Goal: Transaction & Acquisition: Purchase product/service

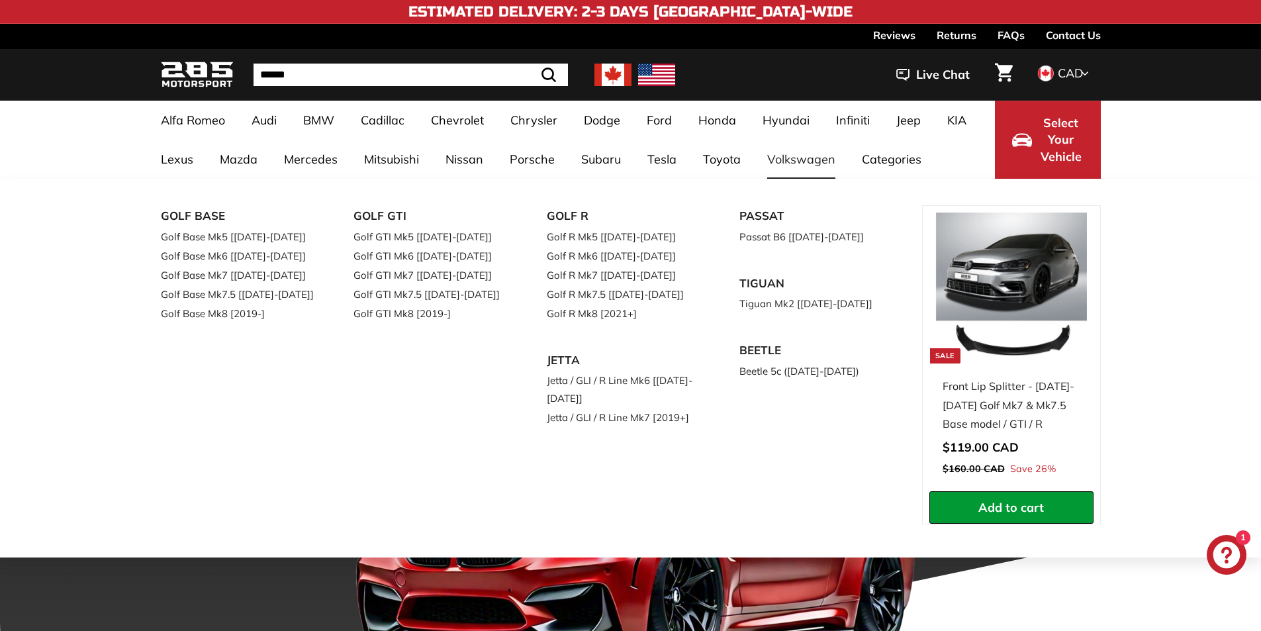
click at [816, 156] on link "Volkswagen" at bounding box center [801, 159] width 95 height 39
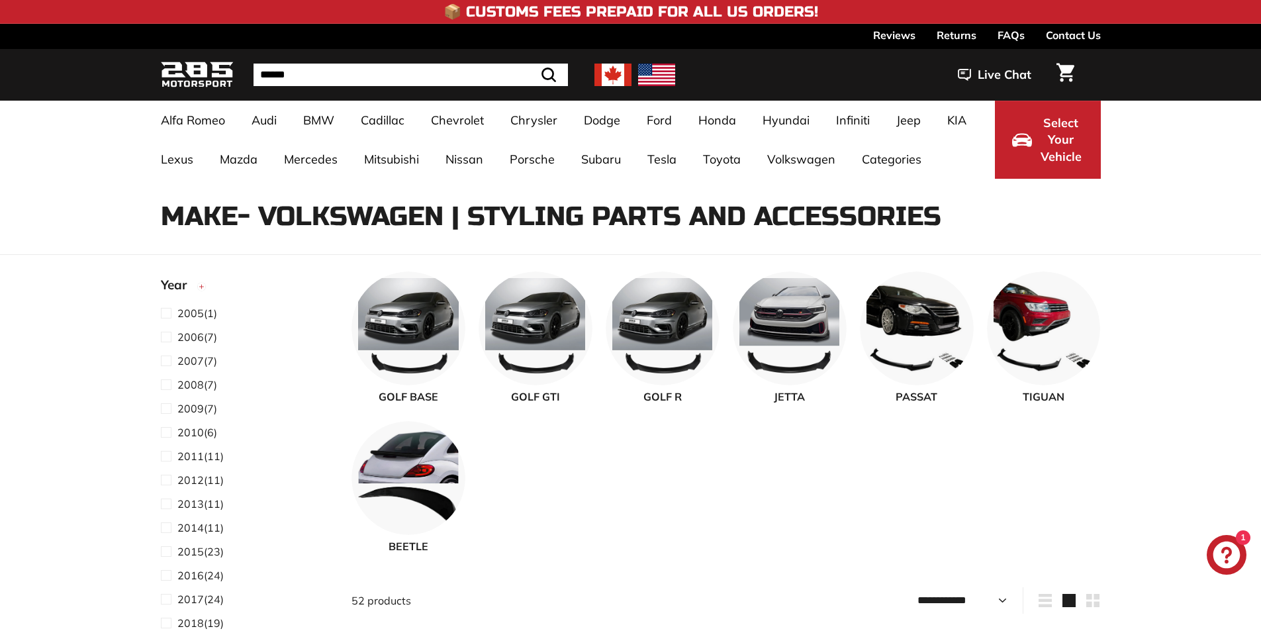
select select "**********"
click at [538, 318] on img at bounding box center [535, 326] width 114 height 114
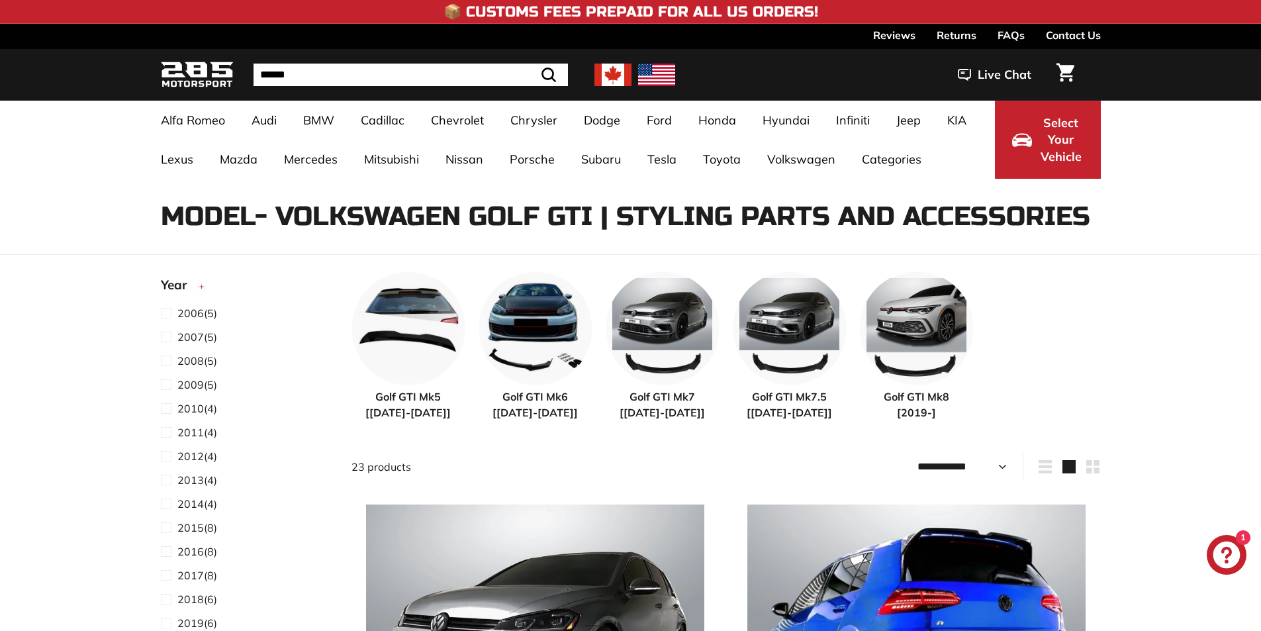
select select "**********"
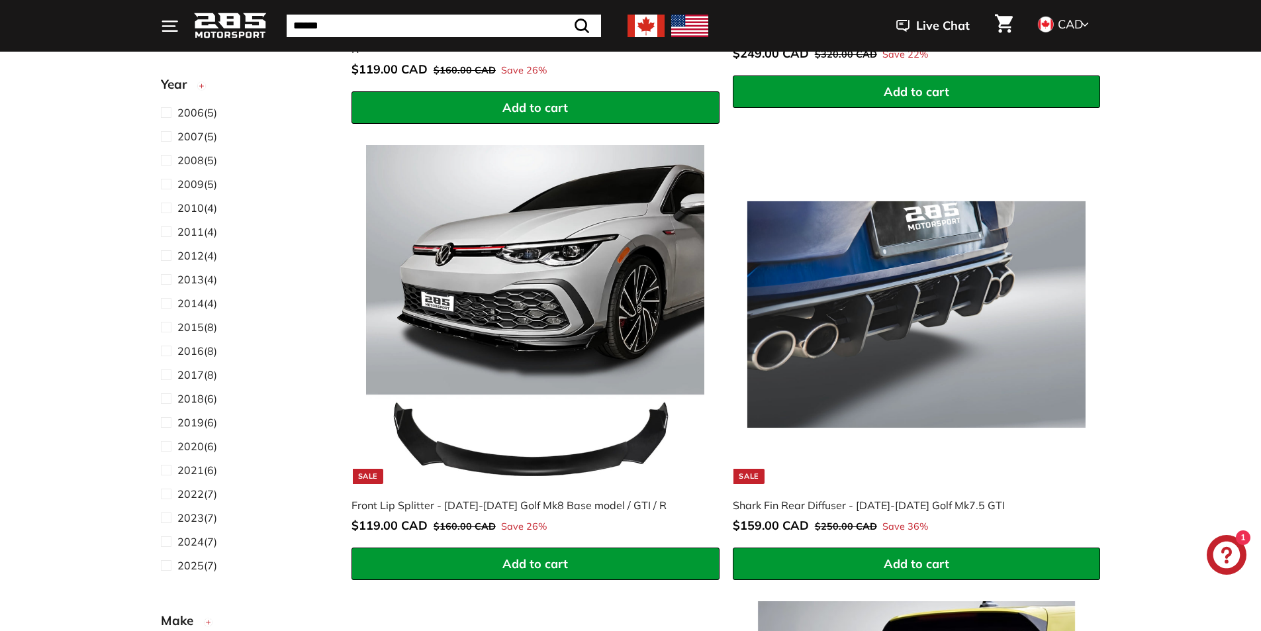
scroll to position [860, 0]
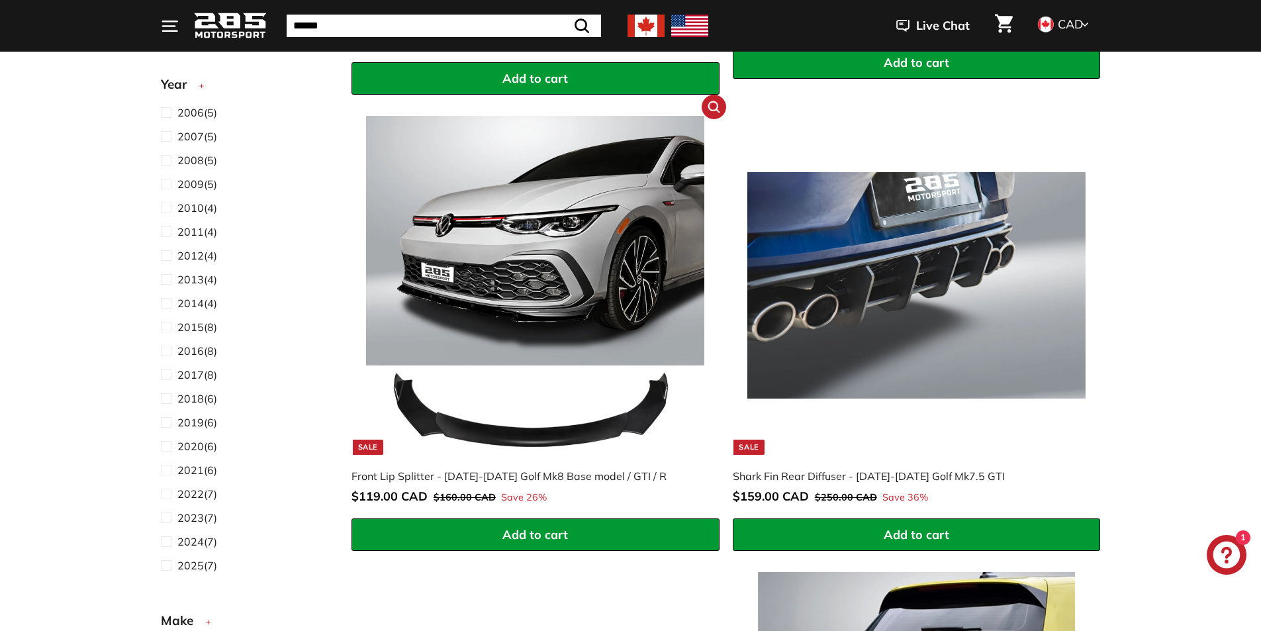
click at [535, 315] on img at bounding box center [535, 285] width 338 height 338
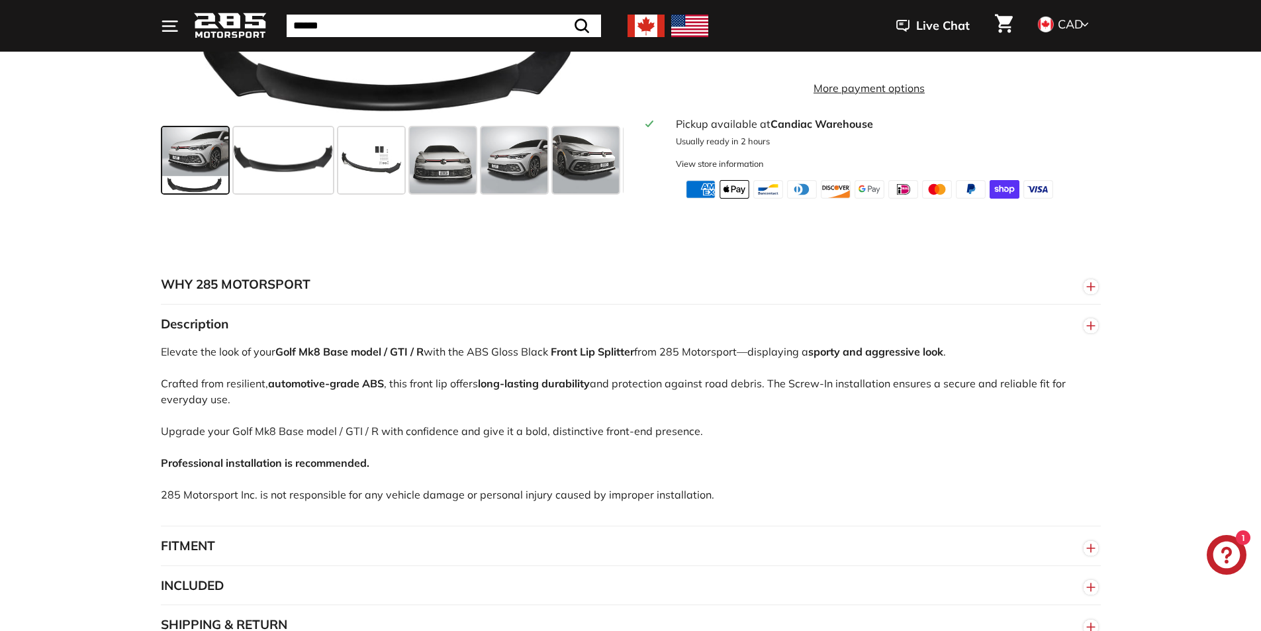
scroll to position [662, 0]
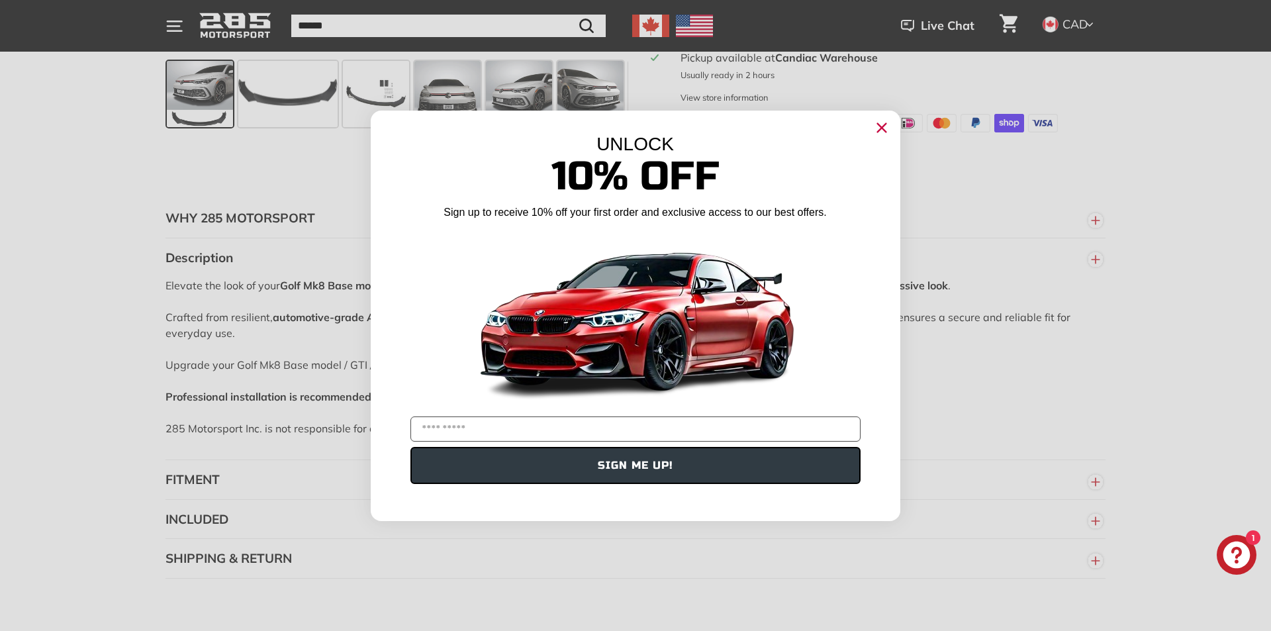
click at [417, 484] on button "SIGN ME UP!" at bounding box center [635, 465] width 450 height 37
click at [880, 127] on icon "Close dialog" at bounding box center [881, 127] width 9 height 9
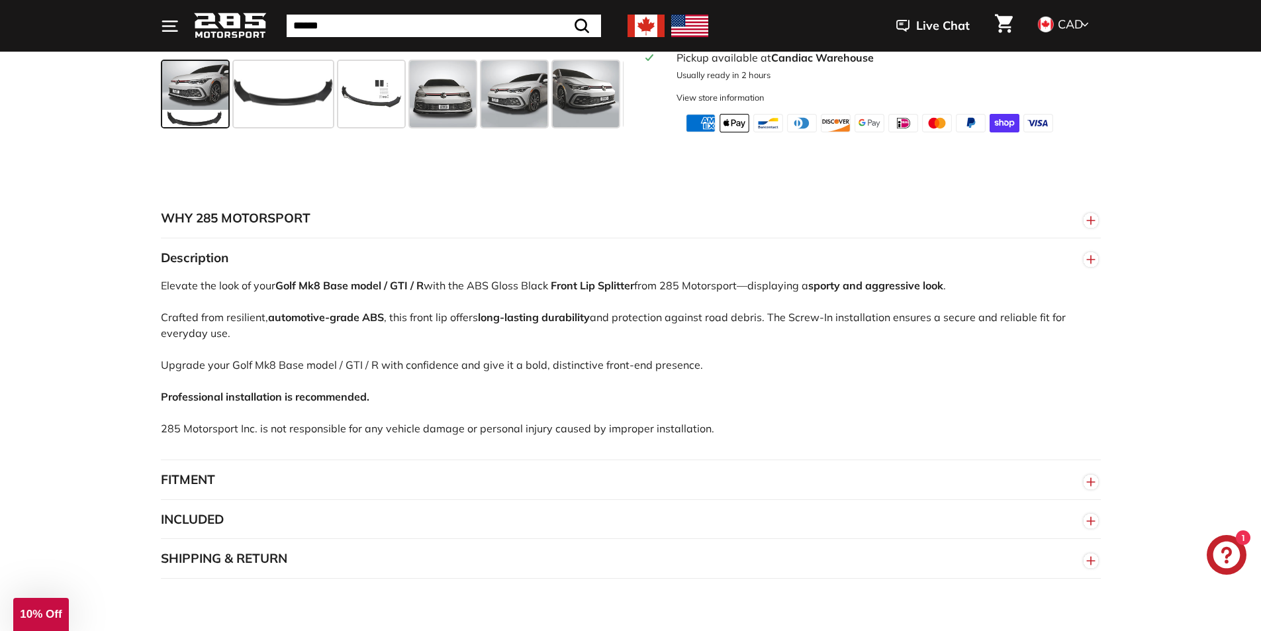
click at [197, 499] on button "FITMENT" at bounding box center [631, 480] width 940 height 40
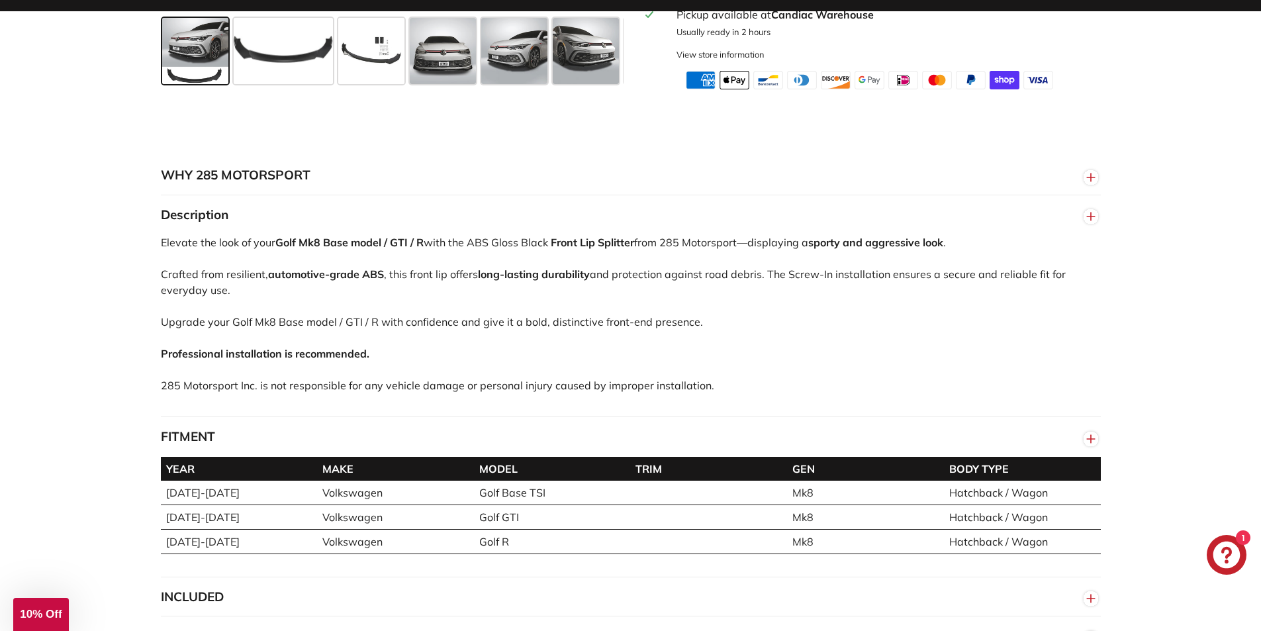
scroll to position [728, 0]
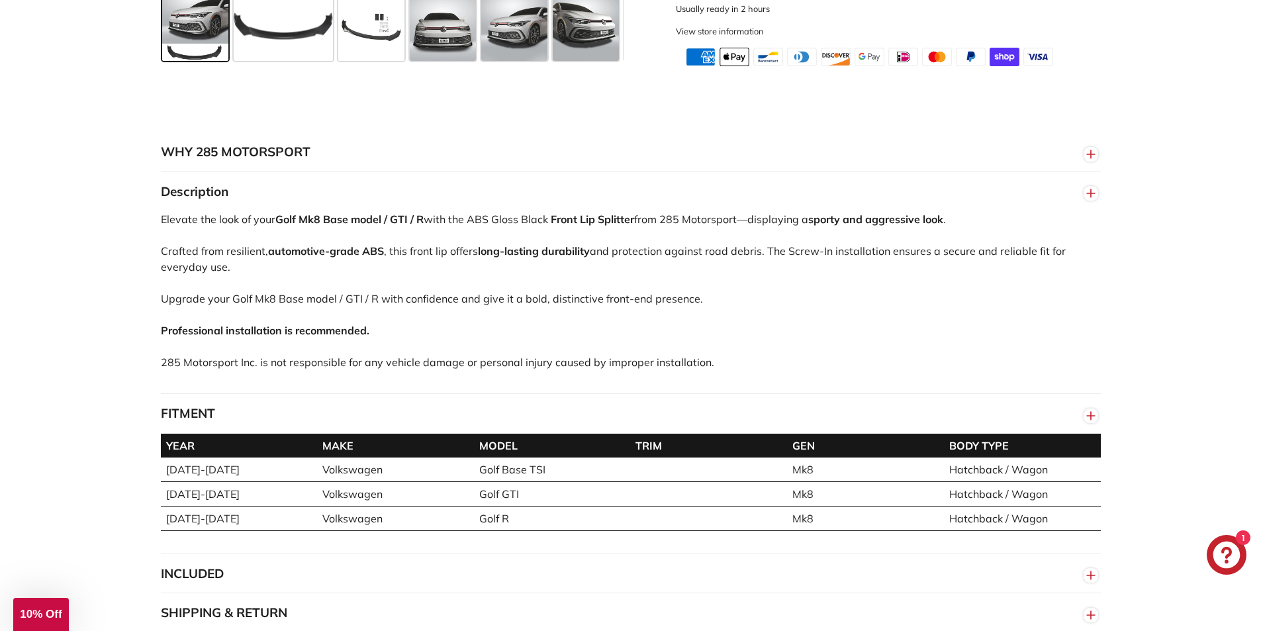
click at [401, 415] on button "FITMENT" at bounding box center [631, 414] width 940 height 40
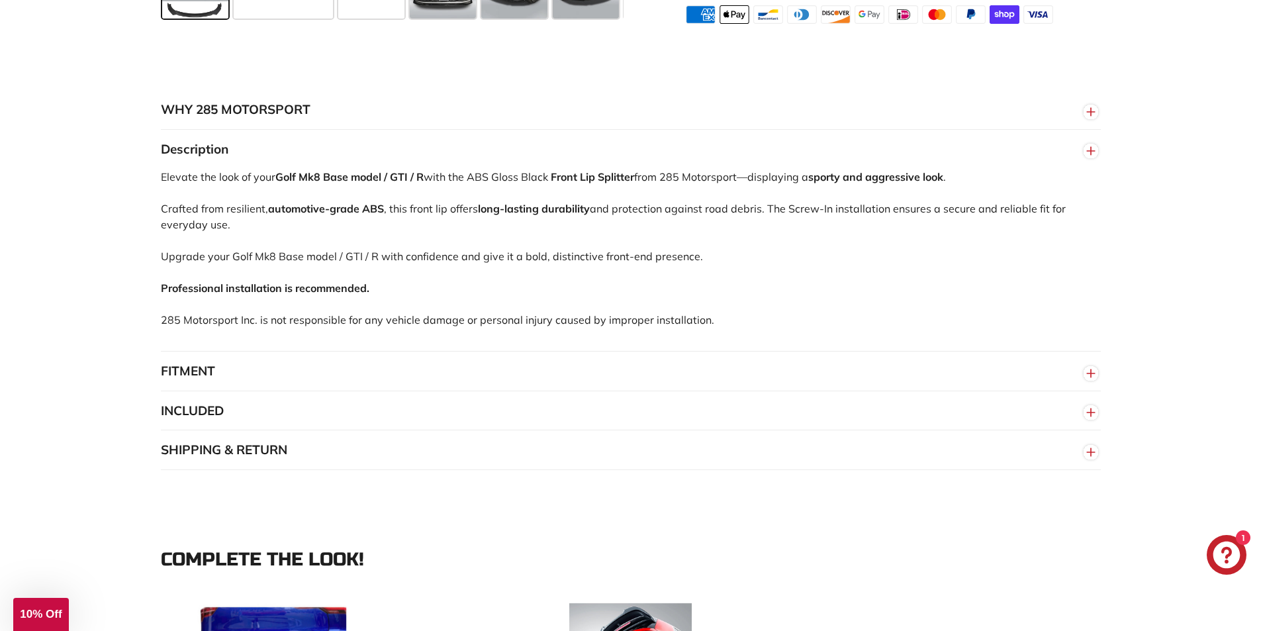
scroll to position [794, 0]
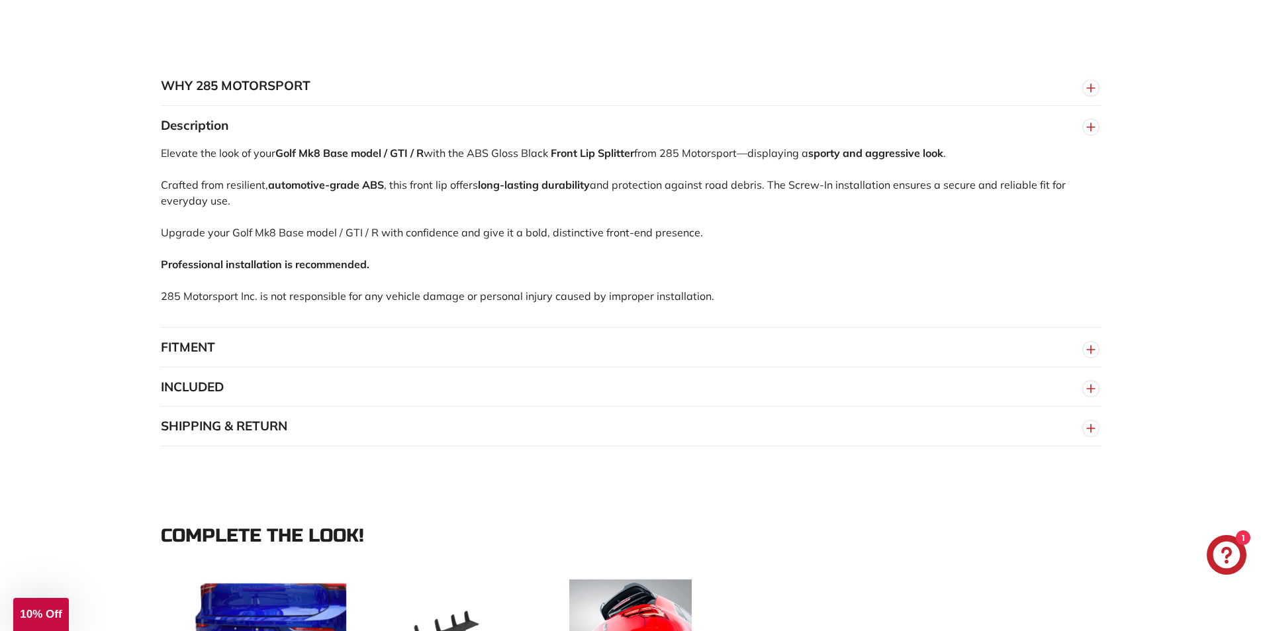
click at [354, 402] on button "INCLUDED" at bounding box center [631, 387] width 940 height 40
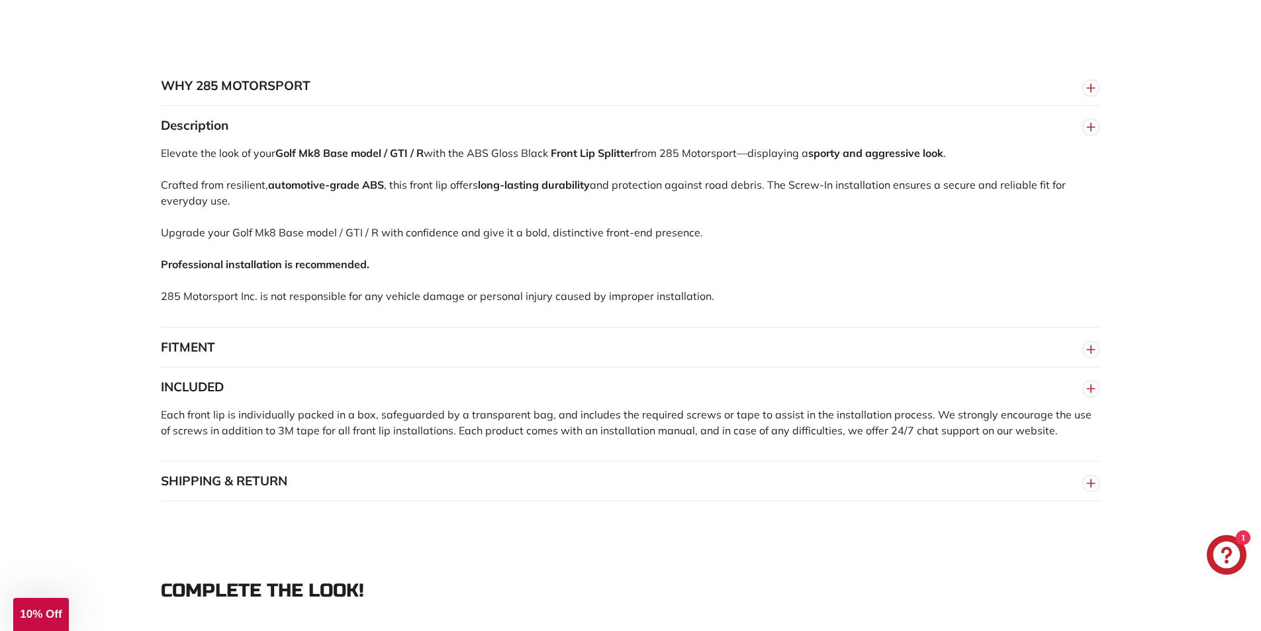
click at [369, 403] on button "INCLUDED" at bounding box center [631, 387] width 940 height 40
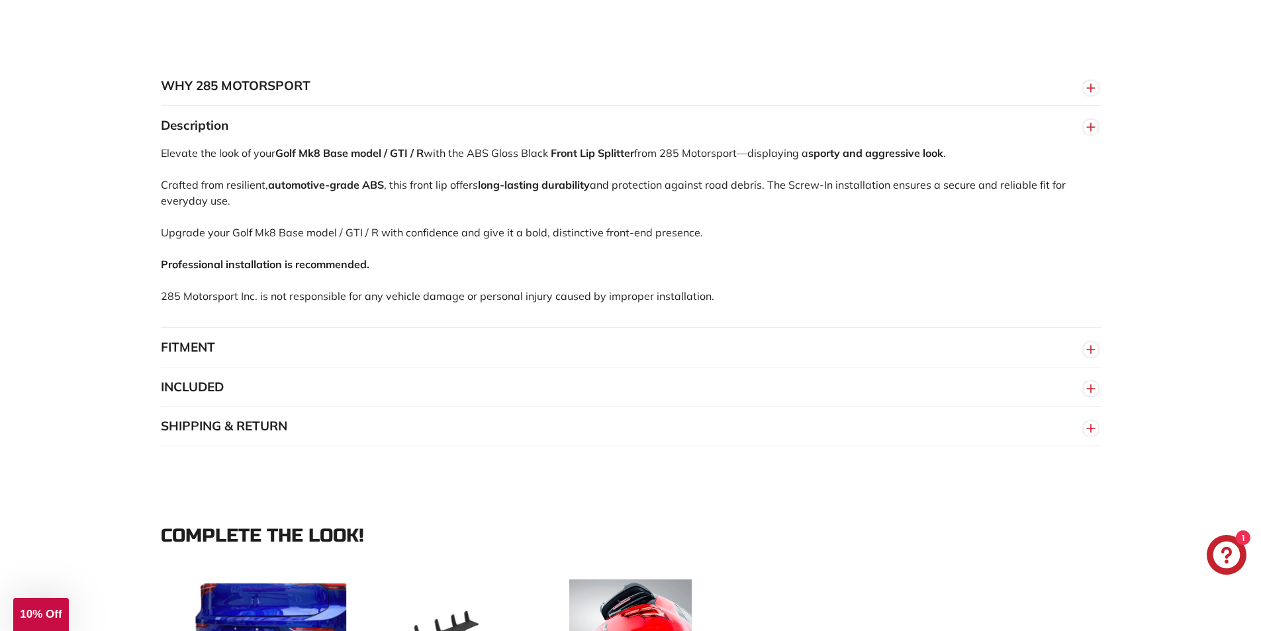
click at [367, 437] on button "SHIPPING & RETURN" at bounding box center [631, 426] width 940 height 40
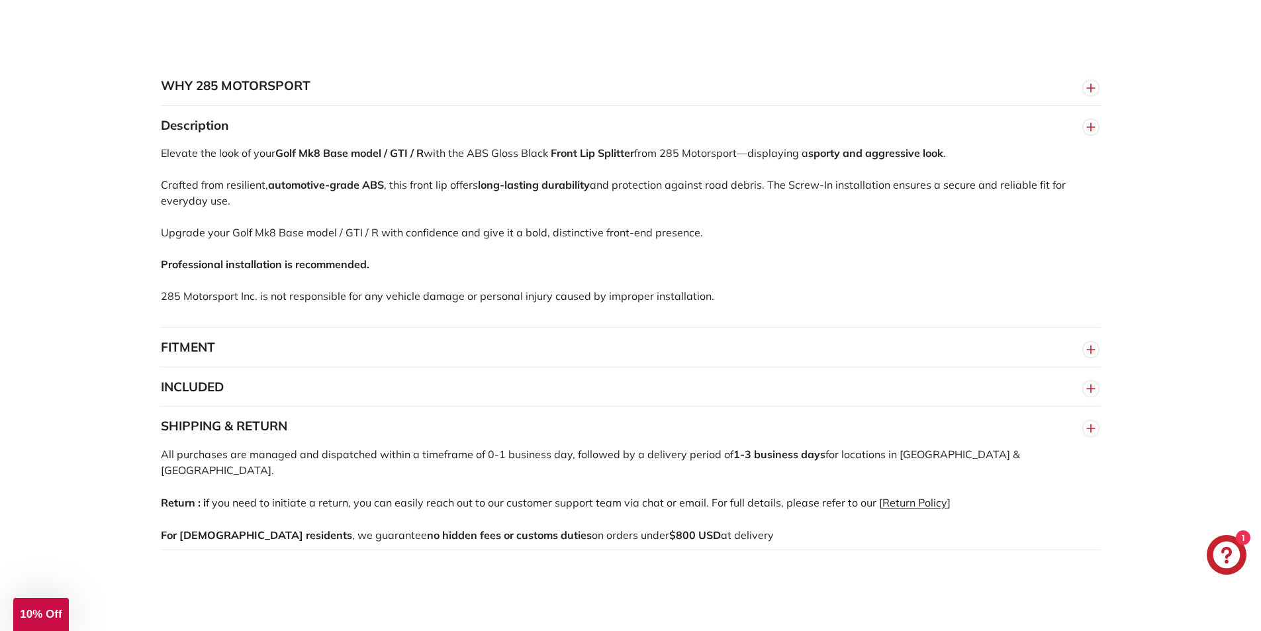
click at [377, 438] on button "SHIPPING & RETURN" at bounding box center [631, 426] width 940 height 40
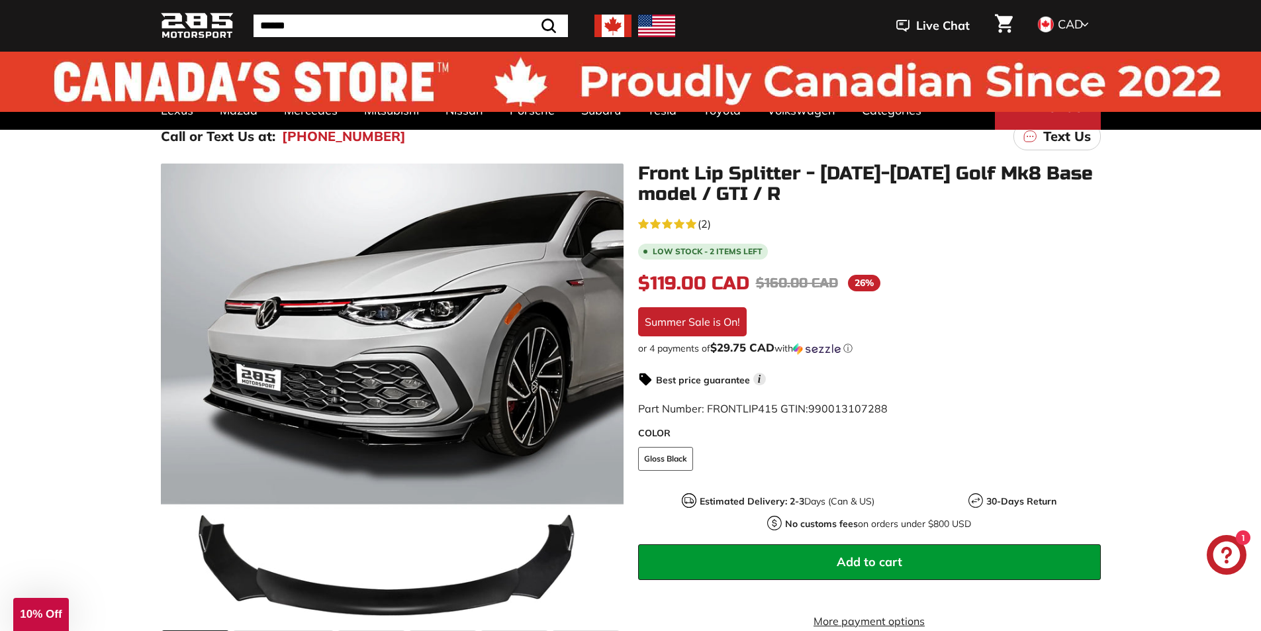
scroll to position [0, 0]
